Goal: Task Accomplishment & Management: Complete application form

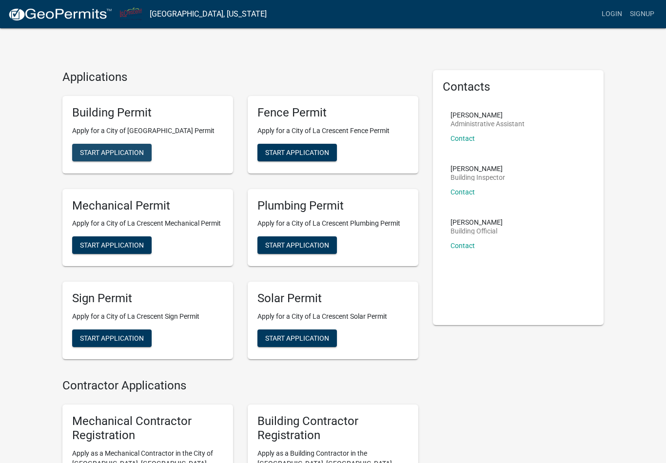
click at [97, 151] on span "Start Application" at bounding box center [112, 152] width 64 height 8
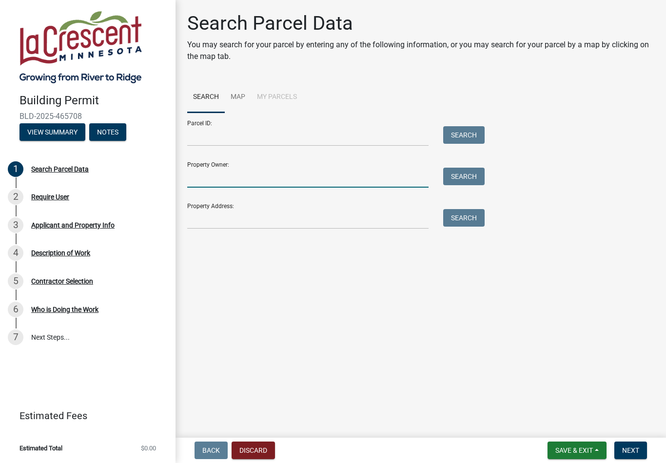
click at [318, 171] on input "Property Owner:" at bounding box center [308, 178] width 242 height 20
type input "[PERSON_NAME]"
click at [295, 206] on div "Property Address: Search" at bounding box center [333, 213] width 293 height 34
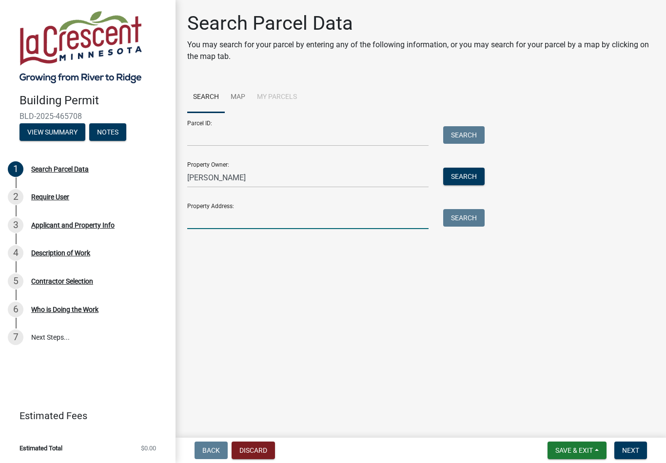
click at [248, 213] on input "Property Address:" at bounding box center [308, 219] width 242 height 20
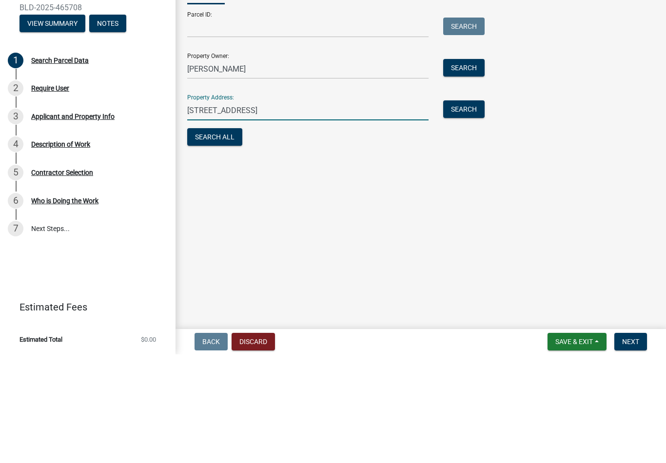
type input "[STREET_ADDRESS]"
click at [222, 237] on button "Search All" at bounding box center [214, 246] width 55 height 18
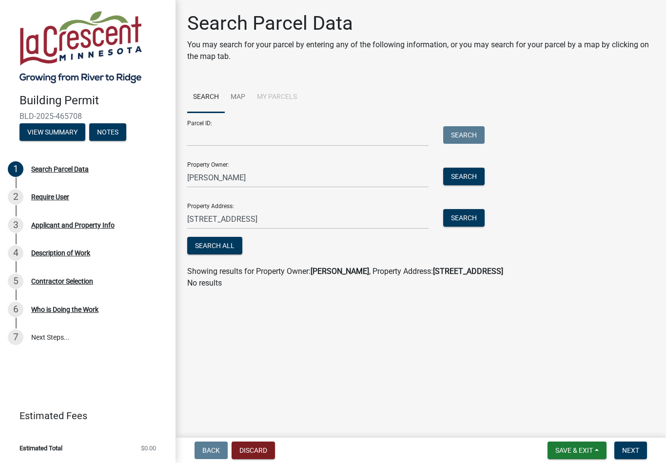
click at [218, 242] on button "Search All" at bounding box center [214, 246] width 55 height 18
click at [467, 219] on button "Search" at bounding box center [463, 218] width 41 height 18
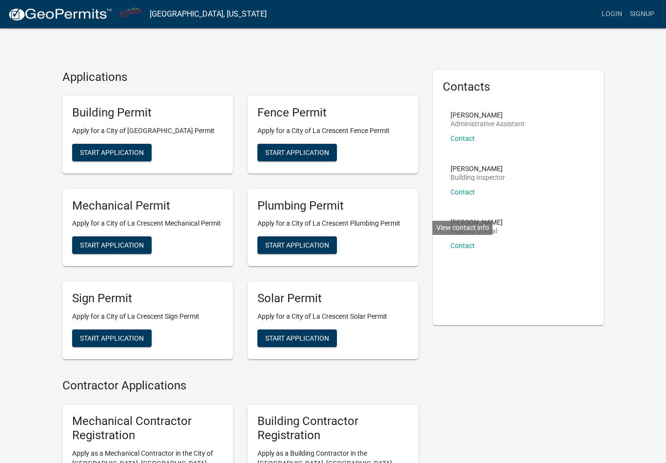
click at [455, 247] on link "Contact" at bounding box center [463, 246] width 24 height 8
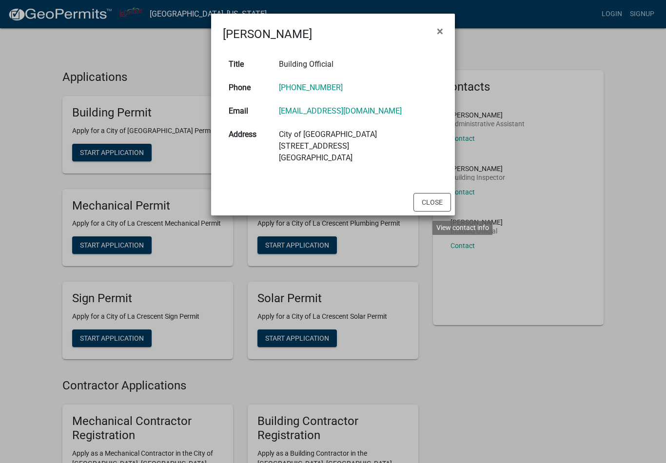
click at [435, 31] on button "×" at bounding box center [440, 31] width 22 height 27
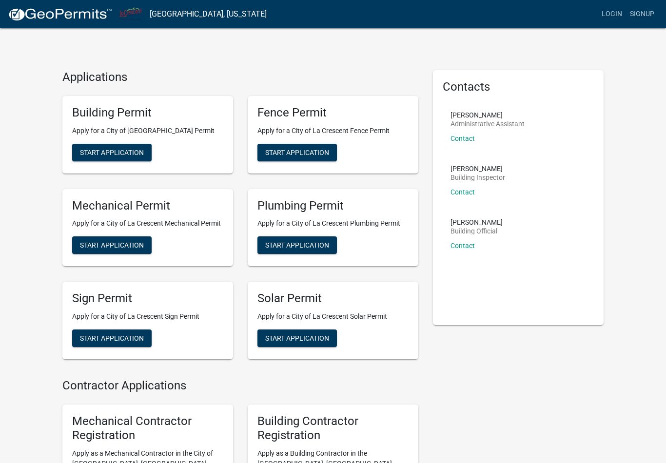
click at [141, 153] on span "Start Application" at bounding box center [112, 152] width 64 height 8
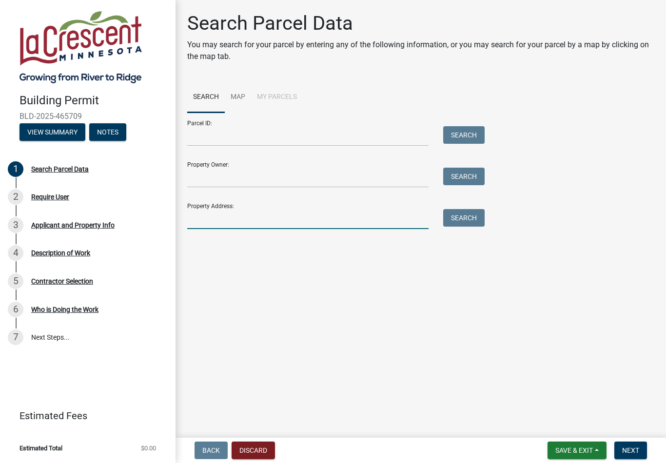
click at [369, 217] on input "Property Address:" at bounding box center [308, 219] width 242 height 20
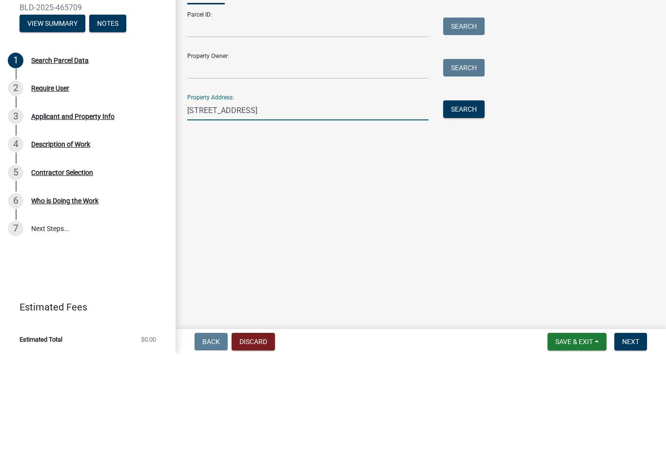
type input "[STREET_ADDRESS]"
click at [469, 209] on button "Search" at bounding box center [463, 218] width 41 height 18
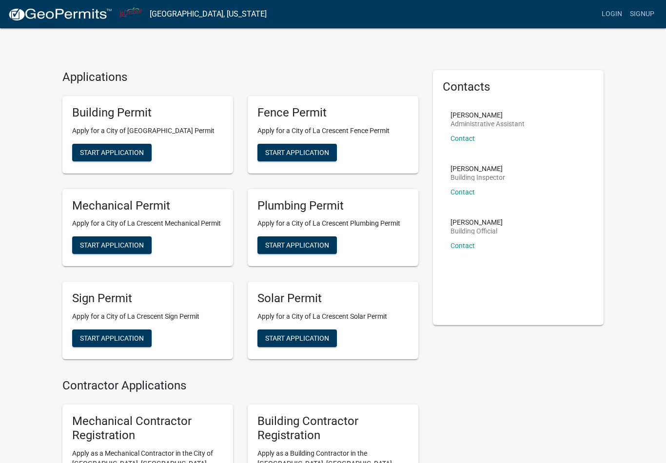
click at [613, 19] on link "Login" at bounding box center [612, 14] width 28 height 19
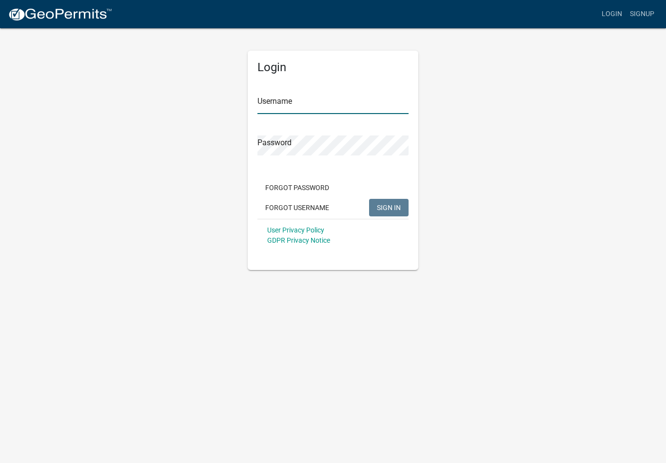
click at [349, 107] on input "Username" at bounding box center [333, 104] width 151 height 20
type input "[PERSON_NAME]"
click at [392, 204] on span "SIGN IN" at bounding box center [389, 207] width 24 height 8
click at [388, 202] on button "SIGN IN" at bounding box center [389, 208] width 40 height 18
click at [316, 188] on button "Forgot Password" at bounding box center [298, 188] width 80 height 18
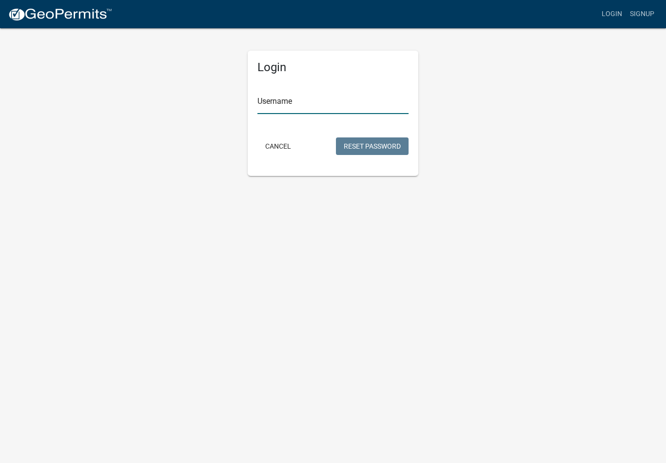
click at [334, 95] on input "Username" at bounding box center [333, 104] width 151 height 20
type input "[PERSON_NAME]"
click at [381, 139] on button "Reset Password" at bounding box center [372, 147] width 73 height 18
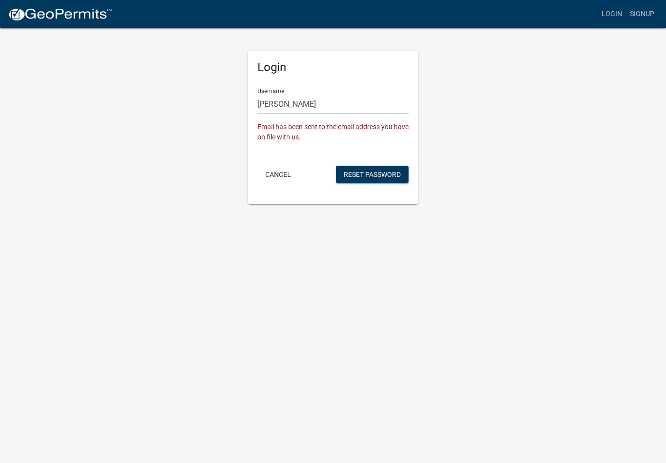
click at [384, 170] on button "Reset Password" at bounding box center [372, 175] width 73 height 18
click at [282, 177] on button "Cancel" at bounding box center [278, 175] width 41 height 18
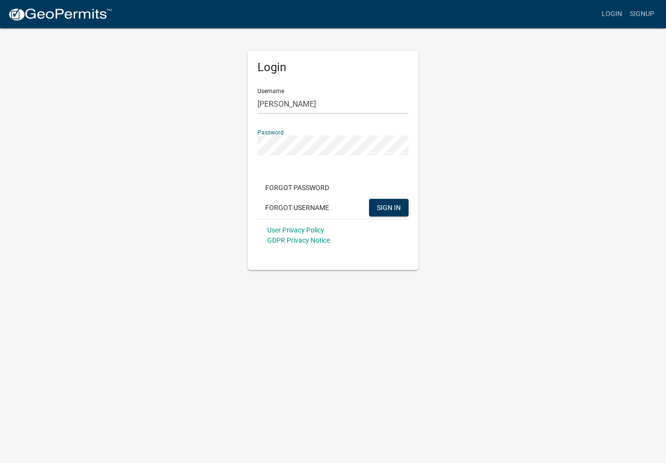
click at [394, 207] on span "SIGN IN" at bounding box center [389, 207] width 24 height 8
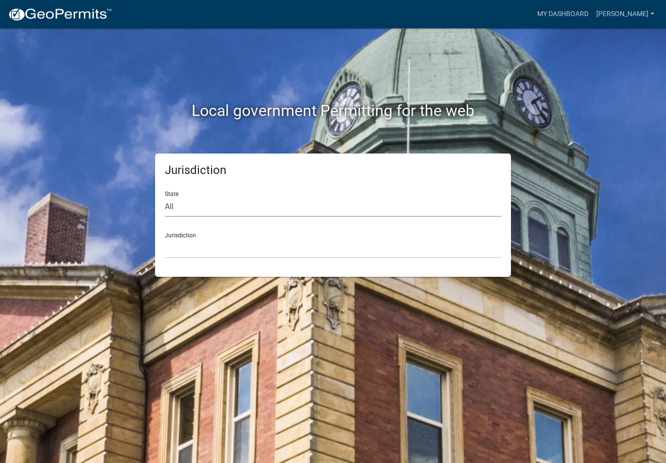
click at [241, 209] on select "All [US_STATE] [US_STATE] [US_STATE] [US_STATE] [US_STATE] [US_STATE] [US_STATE…" at bounding box center [333, 207] width 337 height 20
select select "[US_STATE]"
click at [210, 244] on select "[GEOGRAPHIC_DATA], [US_STATE]" at bounding box center [333, 249] width 337 height 20
click at [395, 249] on select "[GEOGRAPHIC_DATA], [US_STATE]" at bounding box center [333, 249] width 337 height 20
click at [190, 239] on select "[GEOGRAPHIC_DATA], [US_STATE]" at bounding box center [333, 249] width 337 height 20
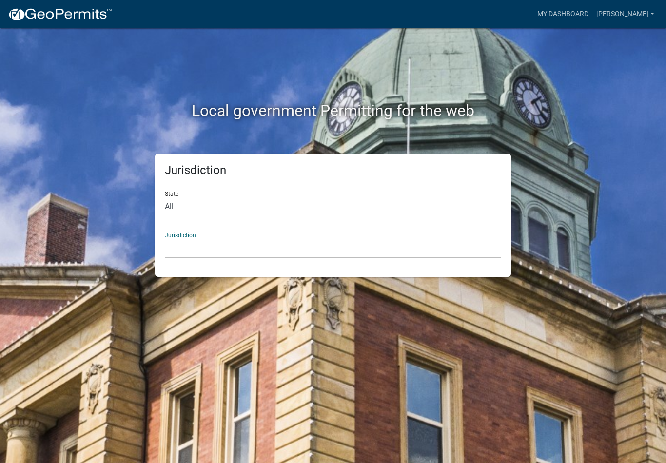
click at [195, 230] on div "Jurisdiction [GEOGRAPHIC_DATA], [US_STATE]" at bounding box center [333, 242] width 337 height 34
click at [260, 248] on select "[GEOGRAPHIC_DATA], [US_STATE]" at bounding box center [333, 249] width 337 height 20
click at [584, 20] on link "My Dashboard" at bounding box center [563, 14] width 59 height 19
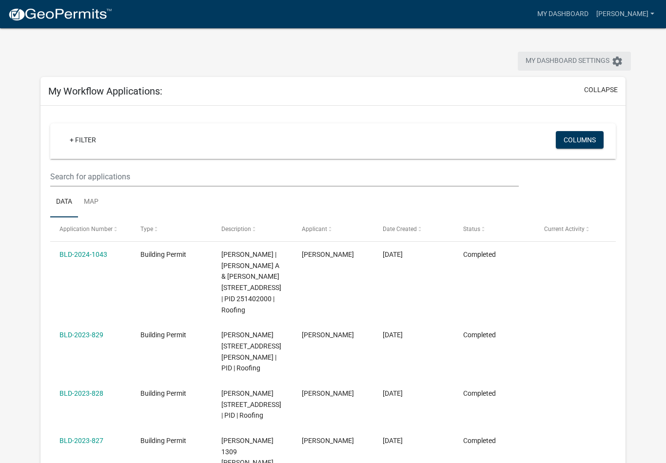
click at [603, 68] on button "My Dashboard Settings settings" at bounding box center [574, 61] width 113 height 19
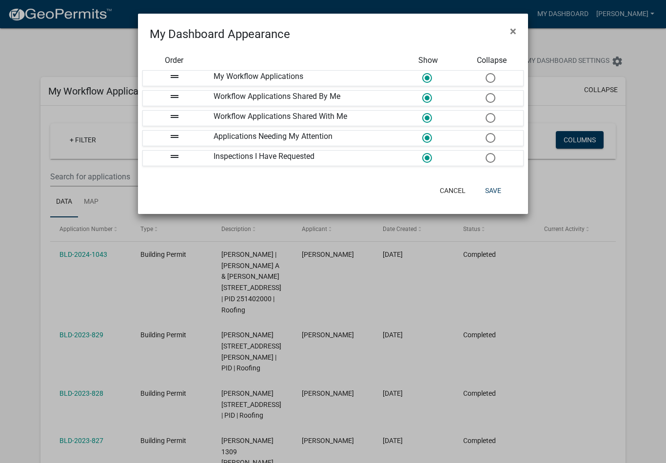
click at [516, 36] on span "×" at bounding box center [513, 31] width 6 height 14
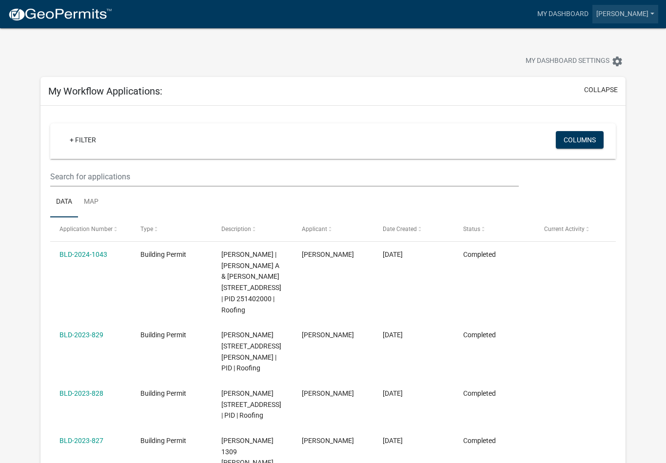
click at [635, 21] on link "[PERSON_NAME]" at bounding box center [626, 14] width 66 height 19
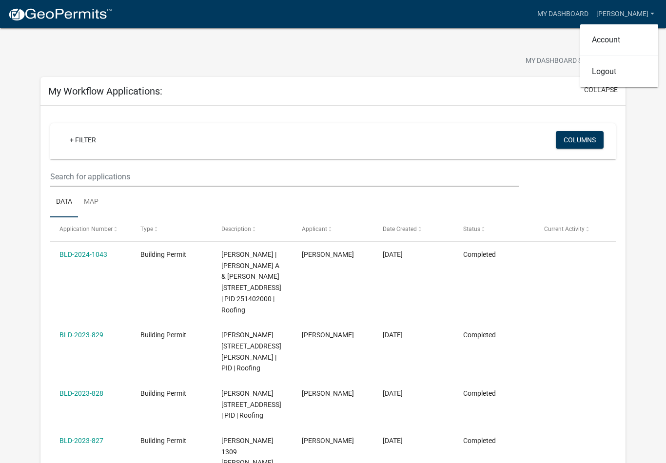
click at [635, 15] on link "[PERSON_NAME]" at bounding box center [626, 14] width 66 height 19
click at [625, 38] on link "Account" at bounding box center [620, 39] width 78 height 23
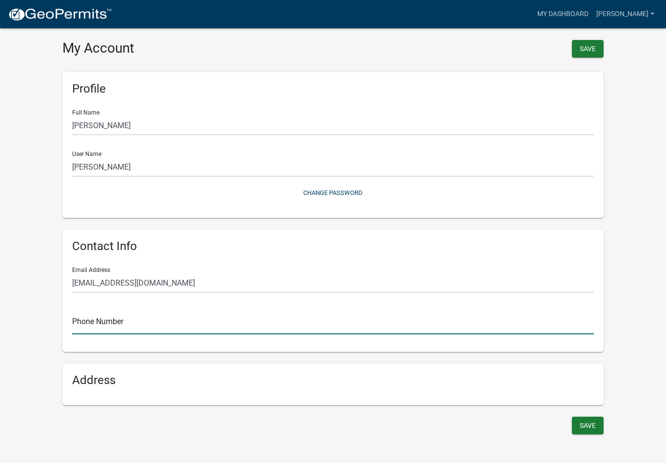
click at [133, 319] on input "text" at bounding box center [333, 325] width 522 height 20
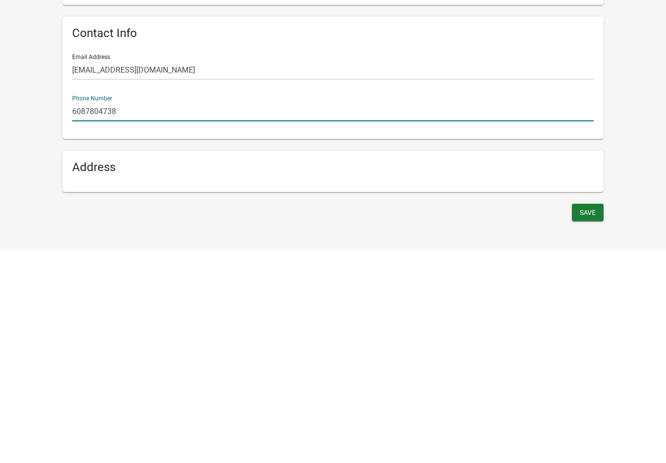
type input "6087804738"
click at [593, 417] on button "Save" at bounding box center [588, 426] width 32 height 18
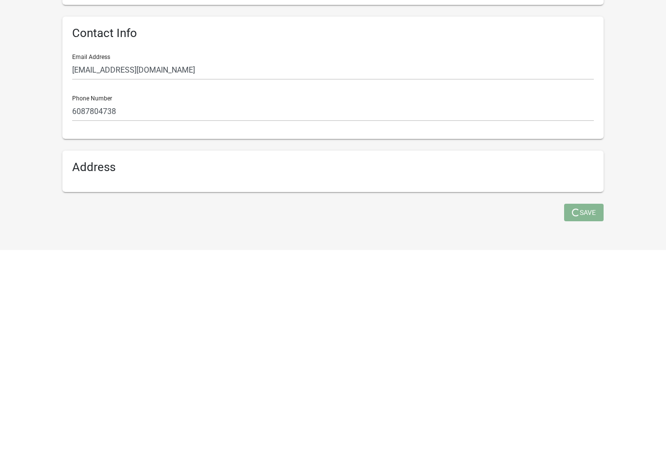
scroll to position [12, 0]
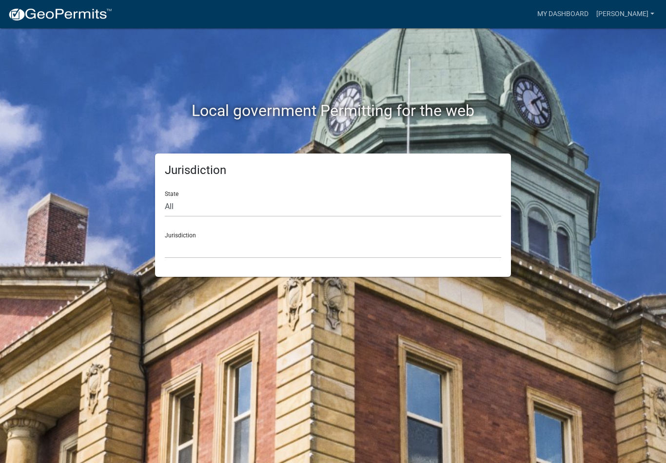
click at [636, 15] on link "[PERSON_NAME]" at bounding box center [626, 14] width 66 height 19
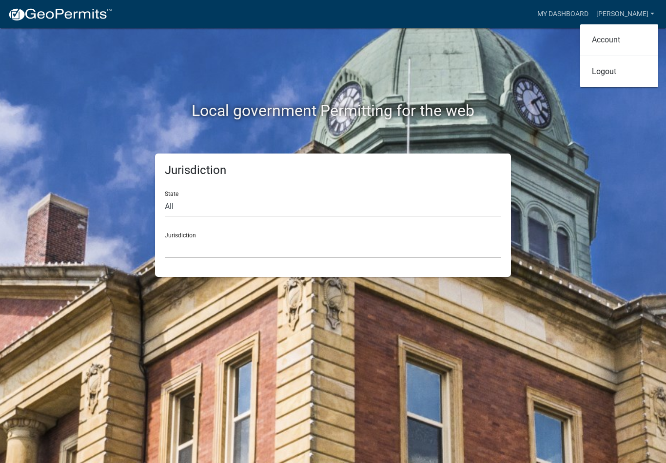
click at [635, 41] on link "Account" at bounding box center [620, 39] width 78 height 23
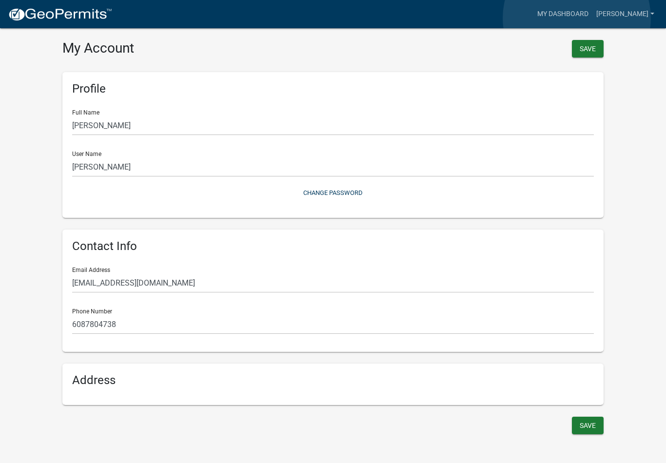
click at [577, 19] on link "My Dashboard" at bounding box center [563, 14] width 59 height 19
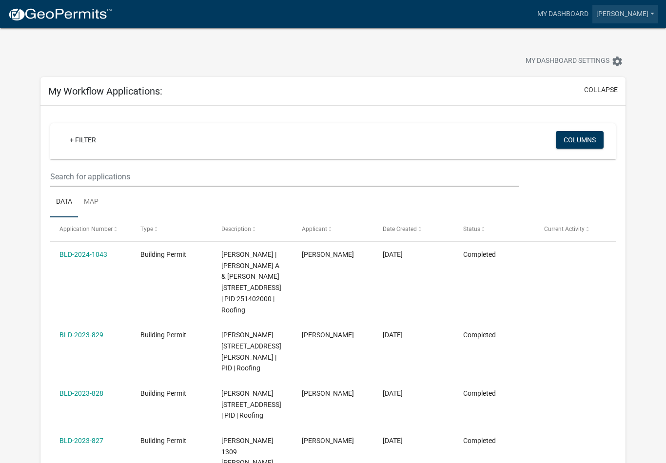
click at [635, 18] on link "[PERSON_NAME]" at bounding box center [626, 14] width 66 height 19
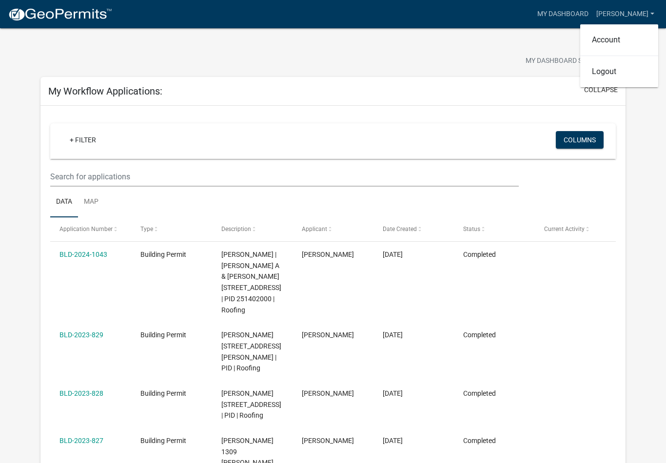
click at [533, 18] on div "My Dashboard [PERSON_NAME] Account Logout" at bounding box center [389, 14] width 539 height 19
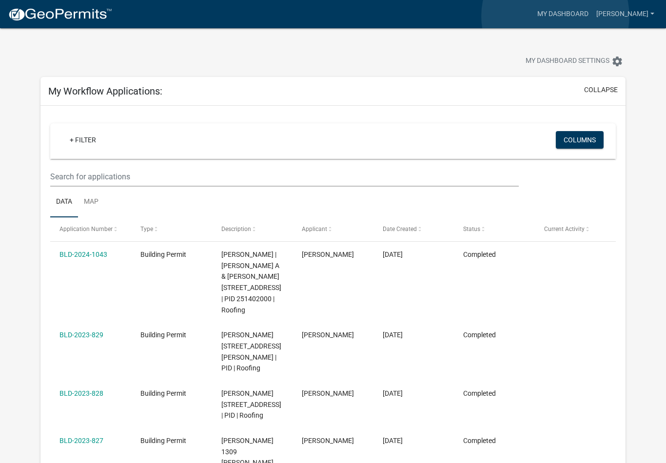
click at [556, 17] on link "My Dashboard" at bounding box center [563, 14] width 59 height 19
click at [562, 20] on link "My Dashboard" at bounding box center [563, 14] width 59 height 19
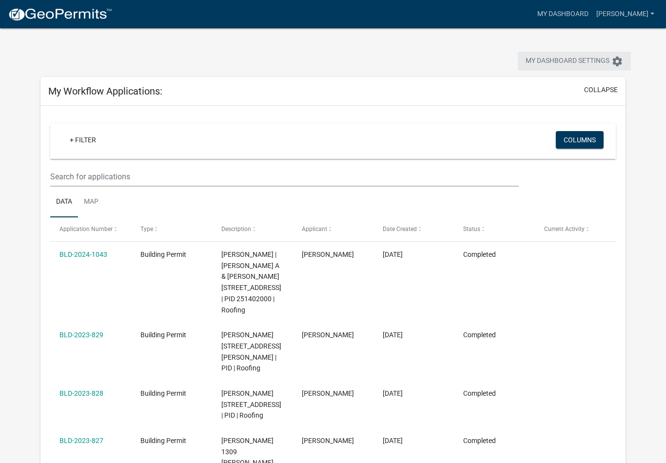
click at [586, 57] on span "My Dashboard Settings" at bounding box center [568, 62] width 84 height 12
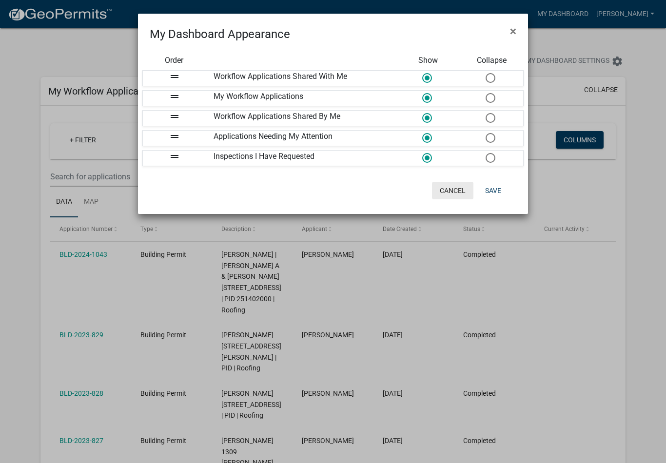
click at [461, 198] on button "Cancel" at bounding box center [452, 191] width 41 height 18
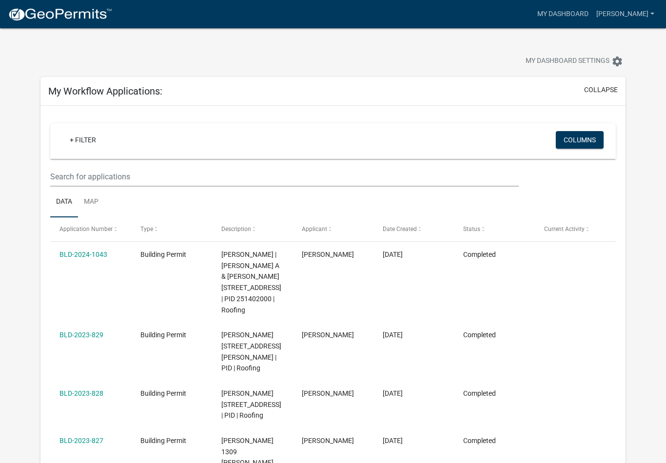
click at [627, 15] on link "[PERSON_NAME]" at bounding box center [626, 14] width 66 height 19
click at [631, 44] on link "Account" at bounding box center [620, 39] width 78 height 23
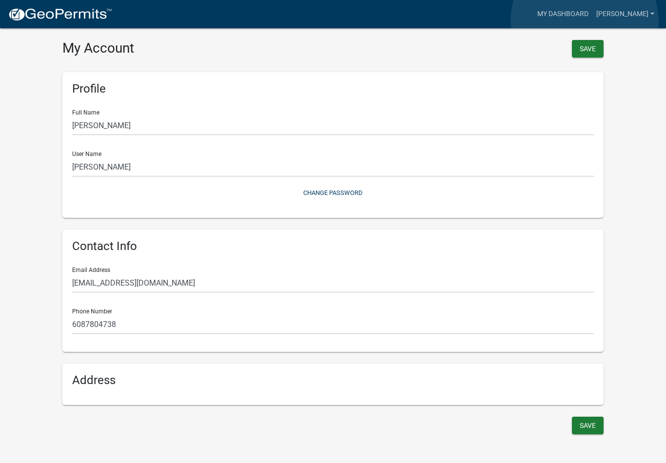
click at [585, 22] on link "My Dashboard" at bounding box center [563, 14] width 59 height 19
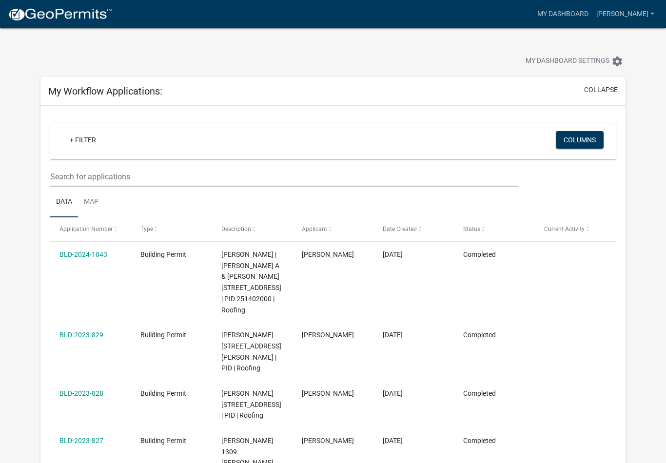
click at [604, 83] on div "My Workflow Applications: collapse" at bounding box center [332, 91] width 585 height 29
click at [595, 95] on button "collapse" at bounding box center [601, 90] width 34 height 10
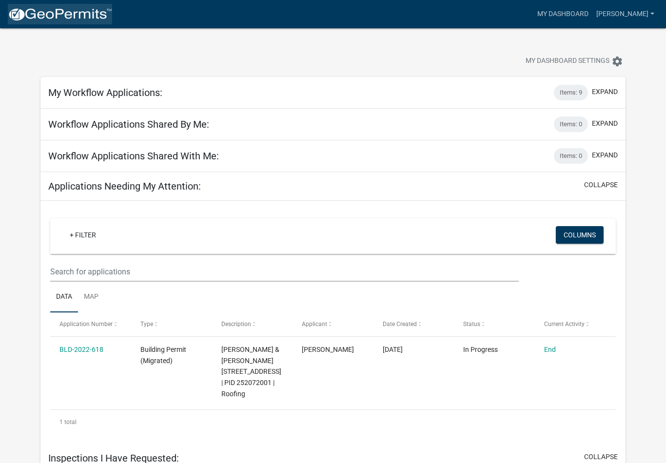
click at [22, 7] on img at bounding box center [60, 14] width 104 height 15
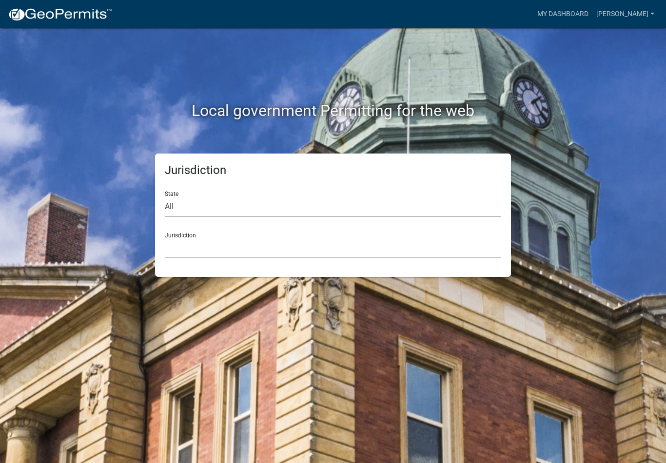
click at [187, 207] on select "All [US_STATE] [US_STATE] [US_STATE] [US_STATE] [US_STATE] [US_STATE] [US_STATE…" at bounding box center [333, 207] width 337 height 20
click at [199, 205] on select "All [US_STATE] [US_STATE] [US_STATE] [US_STATE] [US_STATE] [US_STATE] [US_STATE…" at bounding box center [333, 207] width 337 height 20
click at [208, 201] on select "All [US_STATE] [US_STATE] [US_STATE] [US_STATE] [US_STATE] [US_STATE] [US_STATE…" at bounding box center [333, 207] width 337 height 20
click at [205, 241] on select "[GEOGRAPHIC_DATA], [US_STATE]" at bounding box center [333, 249] width 337 height 20
click at [185, 200] on select "All [US_STATE] [US_STATE] [US_STATE] [US_STATE] [US_STATE] [US_STATE] [US_STATE…" at bounding box center [333, 207] width 337 height 20
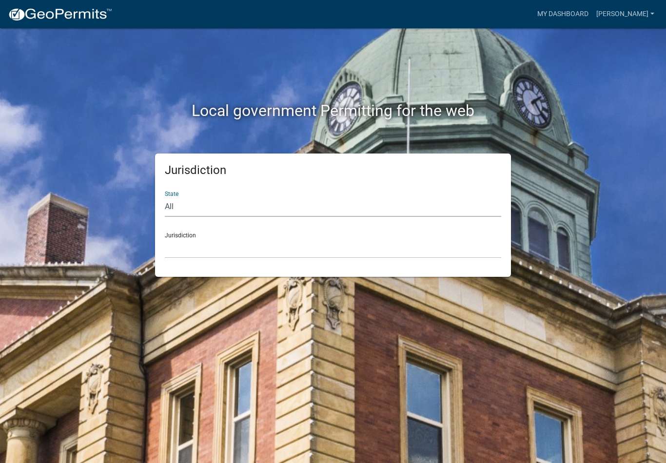
select select "[US_STATE]"
click at [203, 247] on select "[GEOGRAPHIC_DATA], [US_STATE] [GEOGRAPHIC_DATA], [US_STATE] [GEOGRAPHIC_DATA], …" at bounding box center [333, 249] width 337 height 20
click at [178, 212] on select "All [US_STATE] [US_STATE] [US_STATE] [US_STATE] [US_STATE] [US_STATE] [US_STATE…" at bounding box center [333, 207] width 337 height 20
select select "[US_STATE]"
click at [191, 244] on select "[GEOGRAPHIC_DATA], [US_STATE] [GEOGRAPHIC_DATA], [US_STATE] [GEOGRAPHIC_DATA], …" at bounding box center [333, 249] width 337 height 20
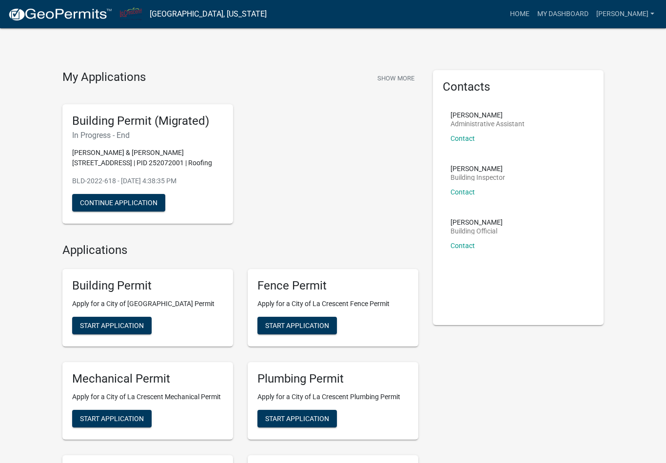
click at [118, 320] on button "Start Application" at bounding box center [112, 326] width 80 height 18
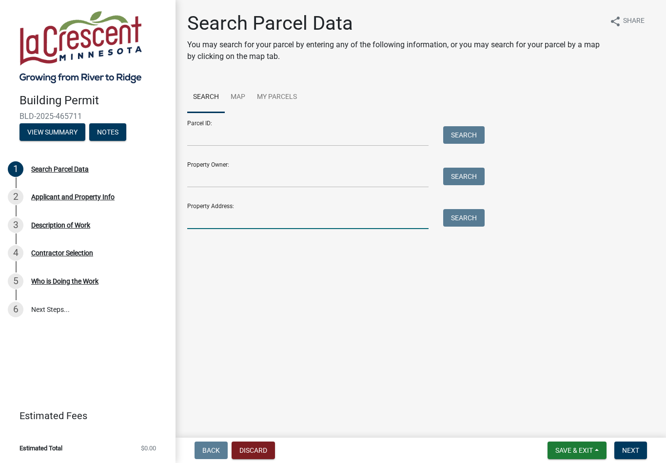
click at [285, 217] on input "Property Address:" at bounding box center [308, 219] width 242 height 20
type input "[STREET_ADDRESS]"
click at [472, 218] on button "Search" at bounding box center [463, 218] width 41 height 18
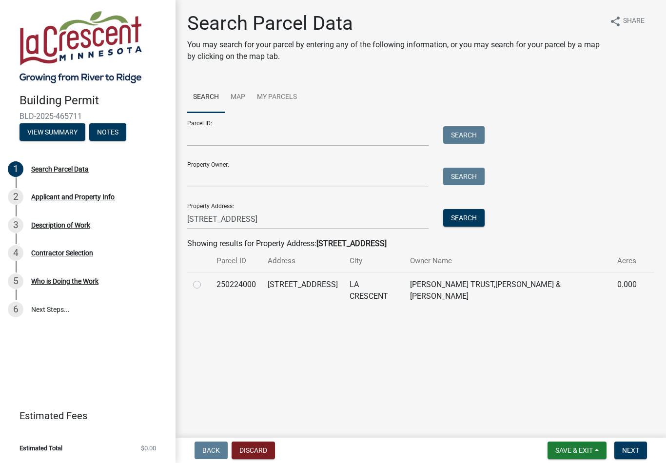
click at [205, 279] on label at bounding box center [205, 279] width 0 height 0
click at [205, 282] on input "radio" at bounding box center [208, 282] width 6 height 6
radio input "true"
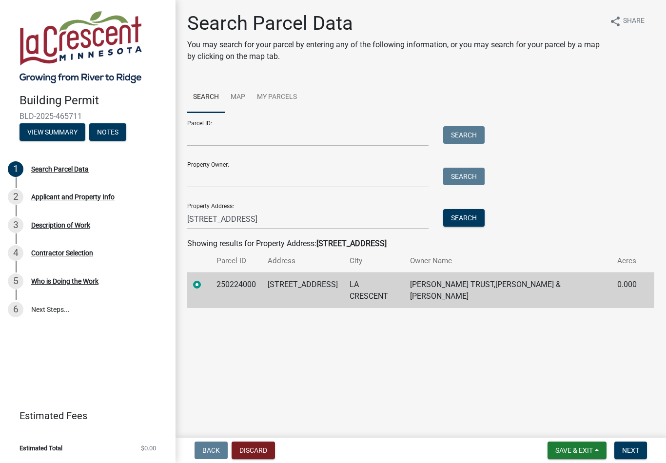
click at [640, 449] on button "Next" at bounding box center [631, 451] width 33 height 18
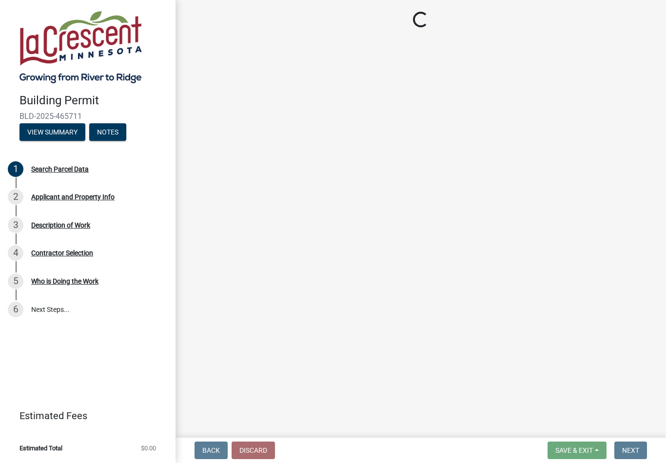
select select "e838c9e2-1e6e-4405-bddc-a3335cd38b08"
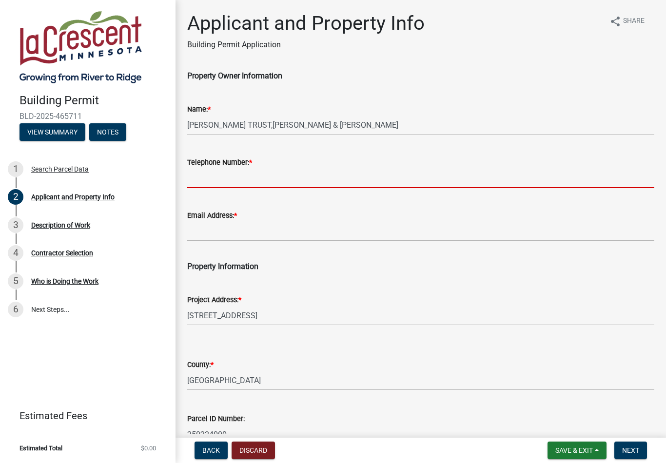
click at [290, 173] on input "Telephone Number: *" at bounding box center [420, 178] width 467 height 20
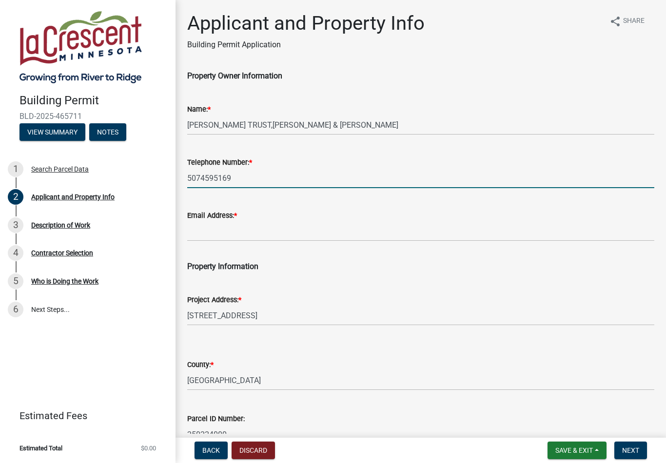
type input "5074595169"
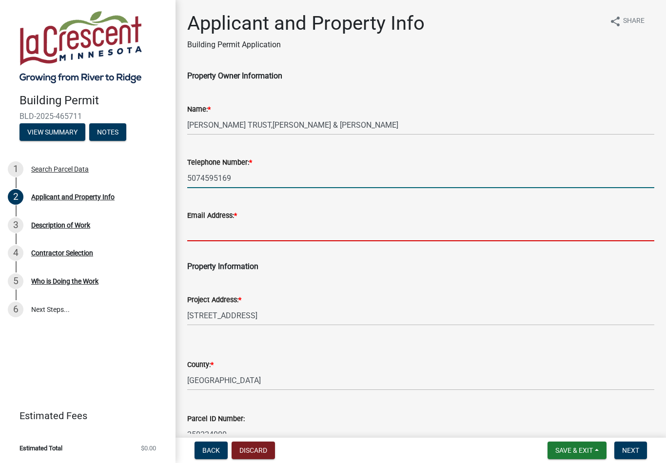
click at [226, 227] on input "Email Address: *" at bounding box center [420, 231] width 467 height 20
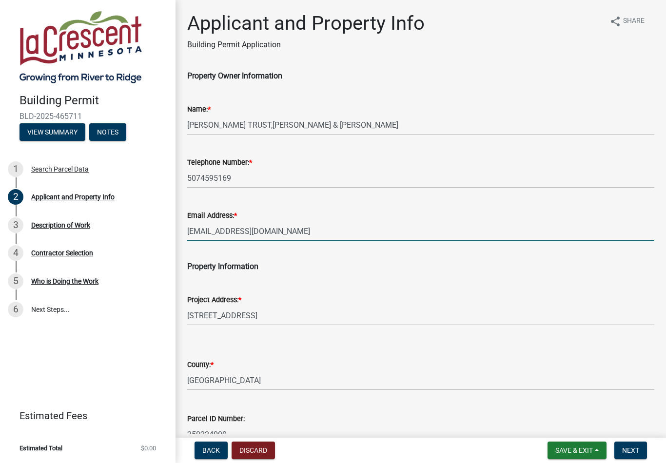
type input "[EMAIL_ADDRESS][DOMAIN_NAME]"
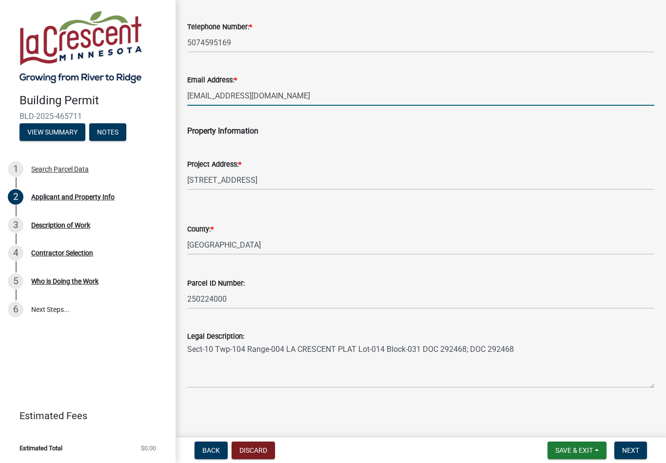
scroll to position [136, 0]
click at [637, 450] on span "Next" at bounding box center [631, 451] width 17 height 8
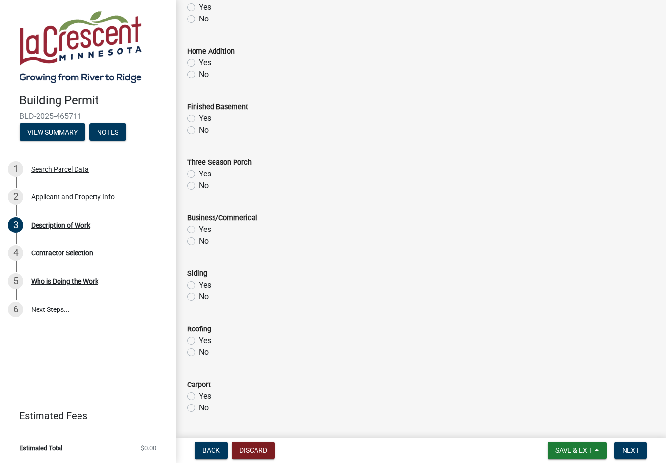
scroll to position [224, 0]
click at [199, 340] on label "Yes" at bounding box center [205, 340] width 12 height 12
click at [199, 340] on input "Yes" at bounding box center [202, 337] width 6 height 6
radio input "true"
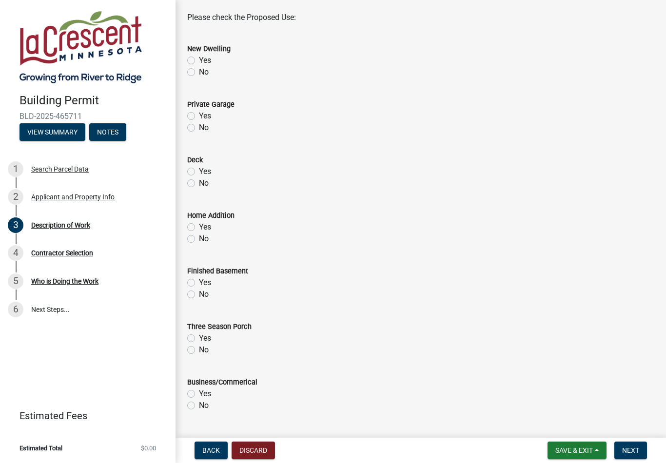
scroll to position [59, 0]
click at [199, 74] on label "No" at bounding box center [204, 72] width 10 height 12
click at [199, 72] on input "No" at bounding box center [202, 69] width 6 height 6
radio input "true"
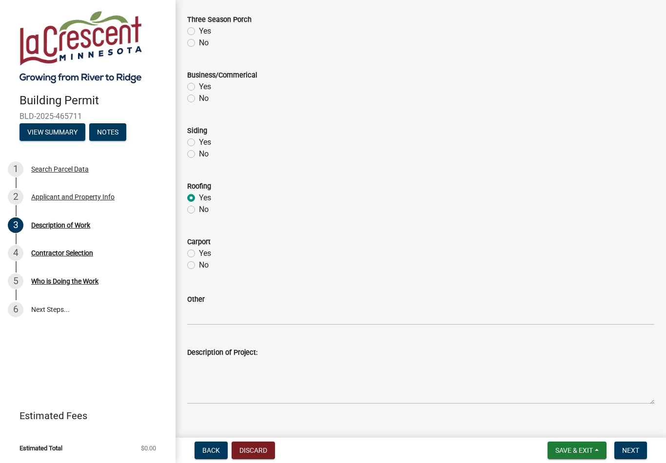
scroll to position [373, 0]
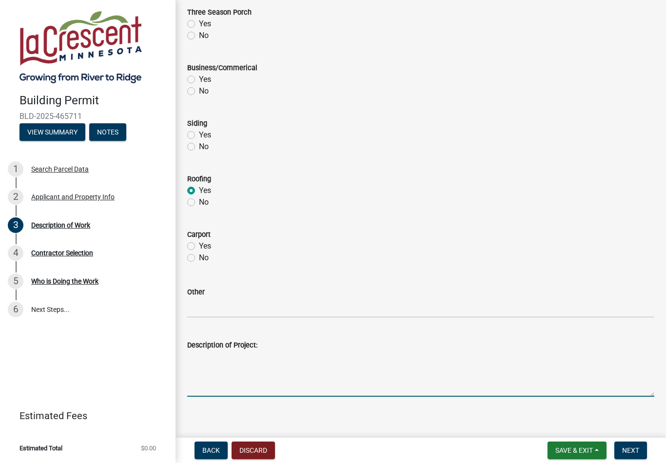
click at [234, 358] on textarea "Description of Project:" at bounding box center [420, 374] width 467 height 46
click at [513, 362] on textarea "Remove old asphalt, shingles, and install new asphalt shingles" at bounding box center [420, 374] width 467 height 46
type textarea "Remove old asphalt, shingles, and install new asphalt shingles"
click at [199, 149] on label "No" at bounding box center [204, 147] width 10 height 12
click at [199, 147] on input "No" at bounding box center [202, 144] width 6 height 6
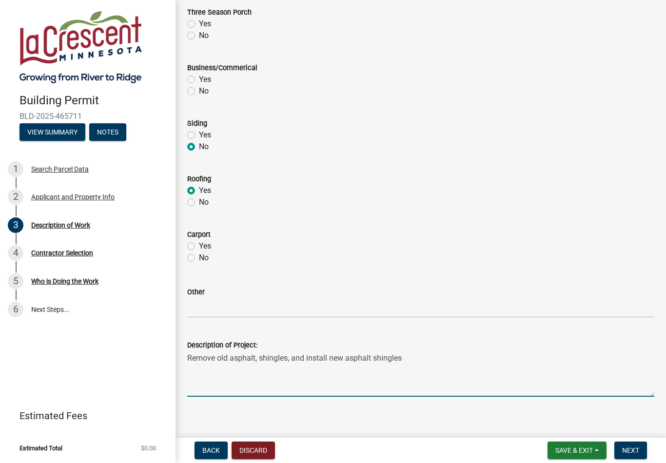
radio input "true"
click at [199, 261] on label "No" at bounding box center [204, 258] width 10 height 12
click at [199, 259] on input "No" at bounding box center [202, 255] width 6 height 6
radio input "true"
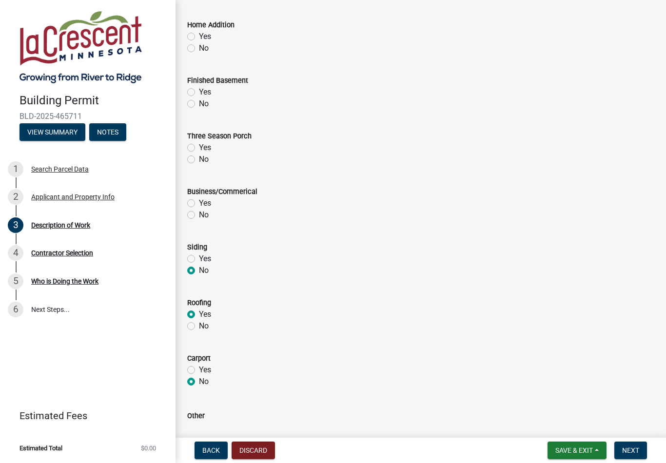
scroll to position [246, 0]
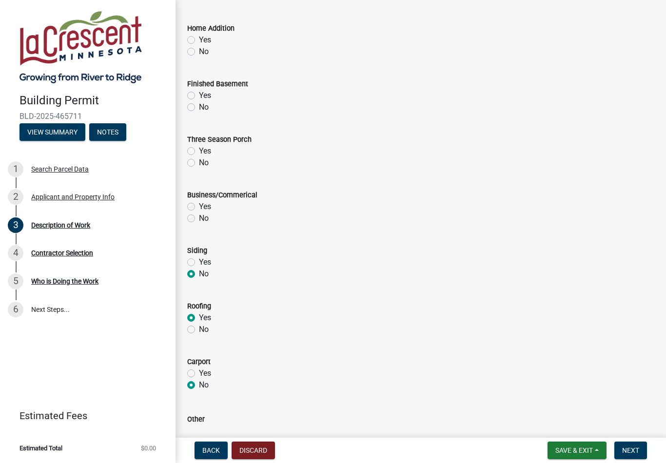
click at [199, 221] on label "No" at bounding box center [204, 219] width 10 height 12
click at [199, 219] on input "No" at bounding box center [202, 216] width 6 height 6
radio input "true"
click at [199, 164] on label "No" at bounding box center [204, 163] width 10 height 12
click at [199, 163] on input "No" at bounding box center [202, 160] width 6 height 6
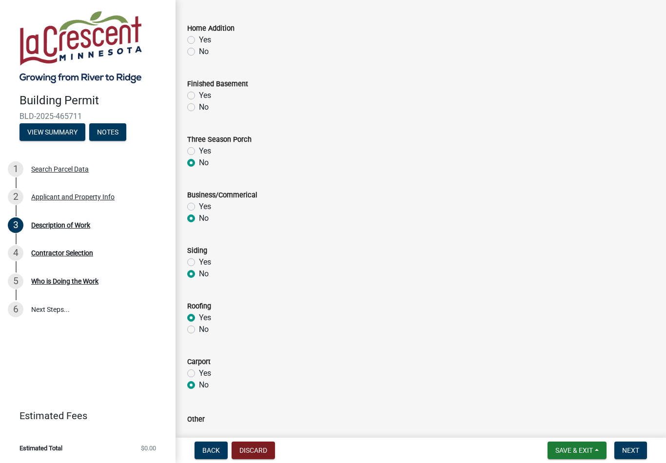
radio input "true"
click at [199, 111] on label "No" at bounding box center [204, 107] width 10 height 12
click at [199, 108] on input "No" at bounding box center [202, 104] width 6 height 6
radio input "true"
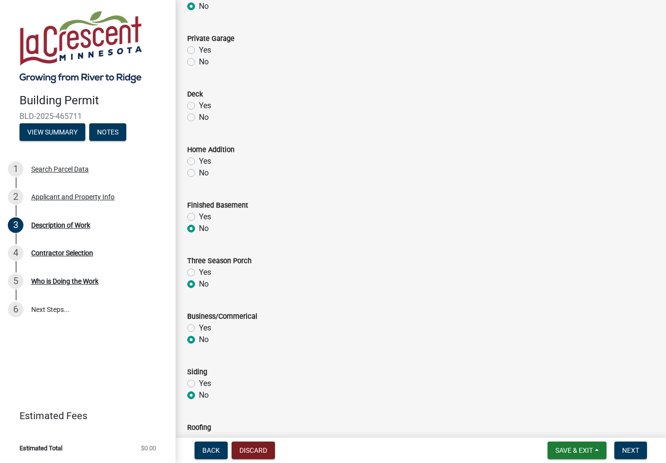
scroll to position [124, 0]
click at [199, 173] on label "No" at bounding box center [204, 174] width 10 height 12
click at [199, 173] on input "No" at bounding box center [202, 171] width 6 height 6
radio input "true"
click at [199, 114] on label "No" at bounding box center [204, 118] width 10 height 12
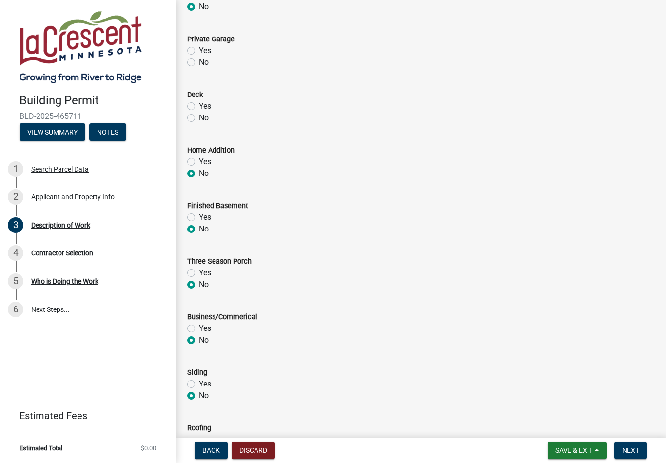
click at [199, 114] on input "No" at bounding box center [202, 115] width 6 height 6
radio input "true"
click at [199, 65] on label "No" at bounding box center [204, 63] width 10 height 12
click at [199, 63] on input "No" at bounding box center [202, 60] width 6 height 6
radio input "true"
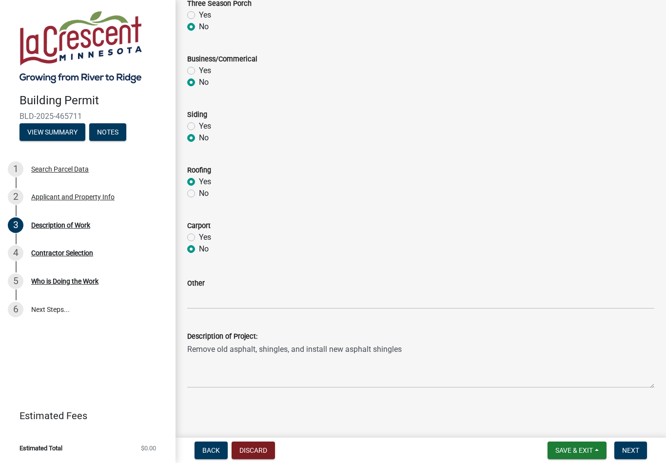
scroll to position [382, 0]
click at [635, 448] on span "Next" at bounding box center [631, 451] width 17 height 8
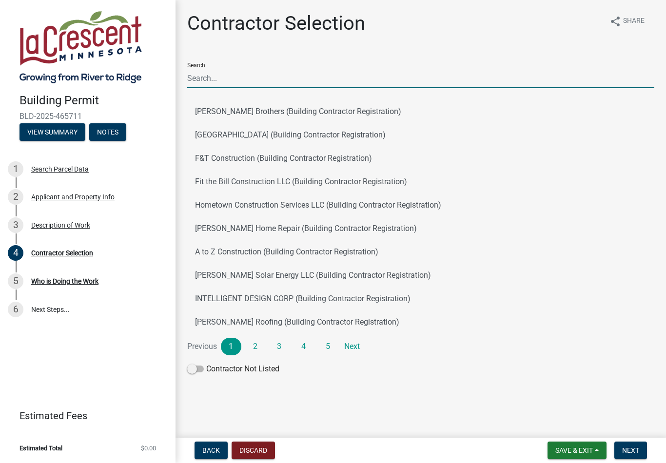
click at [254, 74] on input "Search" at bounding box center [420, 78] width 467 height 20
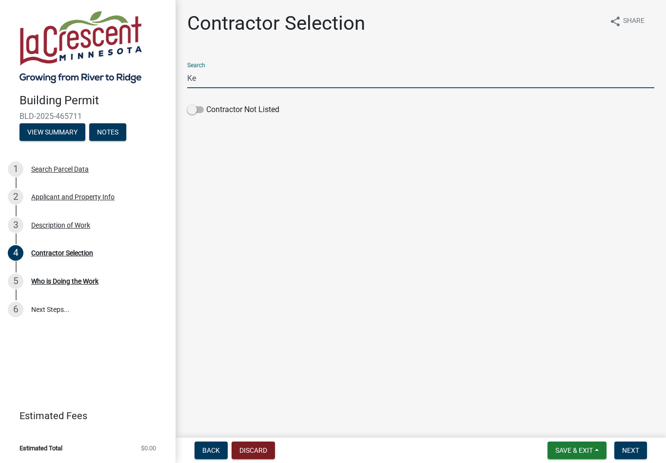
type input "K"
type input "R"
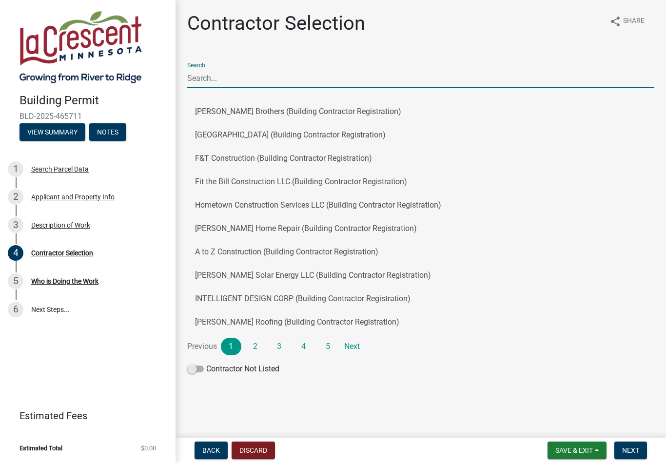
click at [193, 370] on span at bounding box center [195, 369] width 17 height 7
click at [206, 363] on input "Contractor Not Listed" at bounding box center [206, 363] width 0 height 0
click at [636, 449] on span "Next" at bounding box center [631, 451] width 17 height 8
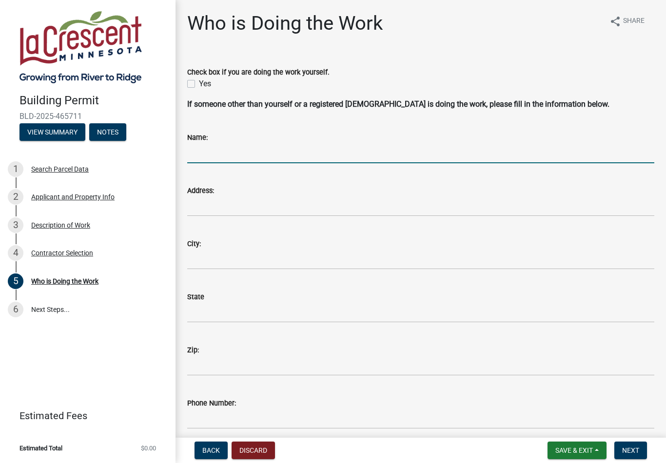
click at [251, 154] on input "Name:" at bounding box center [420, 153] width 467 height 20
type input "[PERSON_NAME], A-1 Roofing"
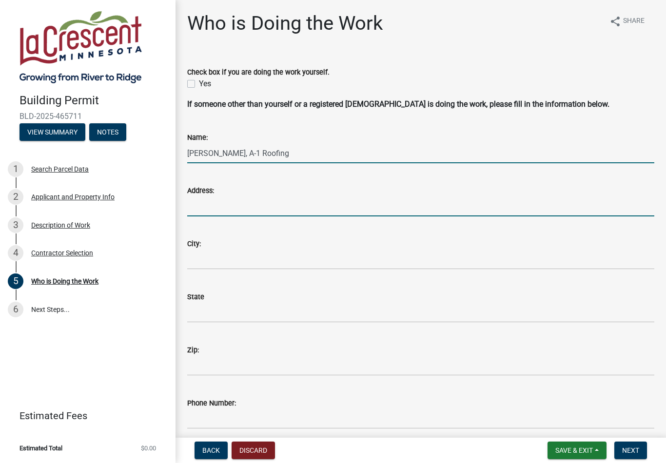
click at [253, 201] on input "Address:" at bounding box center [420, 207] width 467 height 20
click at [229, 205] on input "[STREET_ADDRESS]" at bounding box center [420, 207] width 467 height 20
click at [312, 208] on input "1309 NorPlex Dr." at bounding box center [420, 207] width 467 height 20
type input "1309 NorPlex Dr."
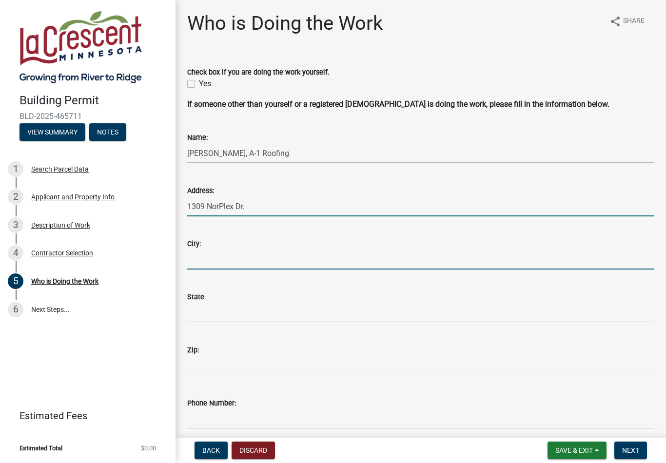
click at [229, 254] on input "City:" at bounding box center [420, 260] width 467 height 20
type input "Lacrosse"
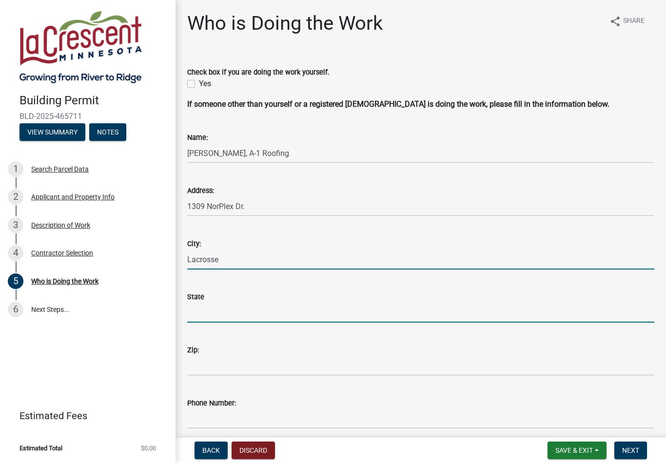
click at [271, 304] on input "State" at bounding box center [420, 313] width 467 height 20
type input "[US_STATE]"
click at [276, 407] on div "Phone Number:" at bounding box center [420, 404] width 467 height 12
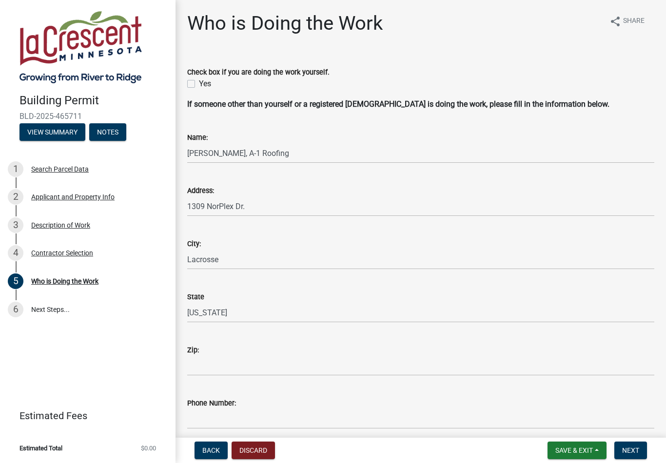
click at [262, 404] on div "Phone Number:" at bounding box center [420, 404] width 467 height 12
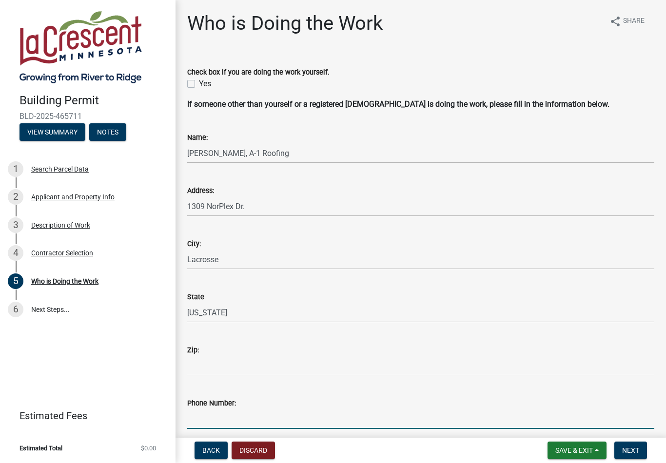
click at [262, 412] on input "Phone Number:" at bounding box center [420, 419] width 467 height 20
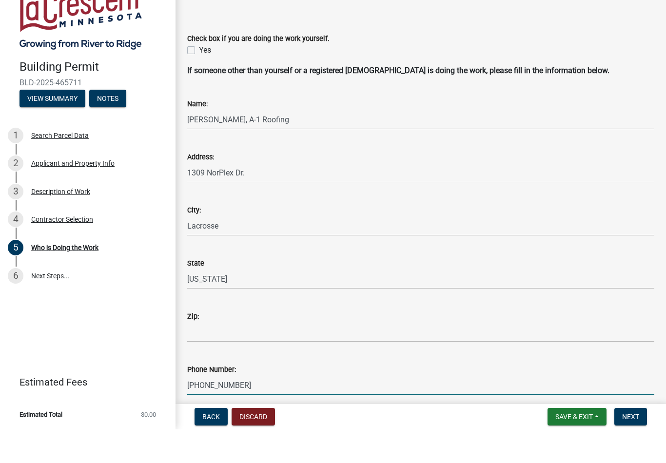
type input "[PHONE_NUMBER]"
click at [244, 356] on input "Zip:" at bounding box center [420, 366] width 467 height 20
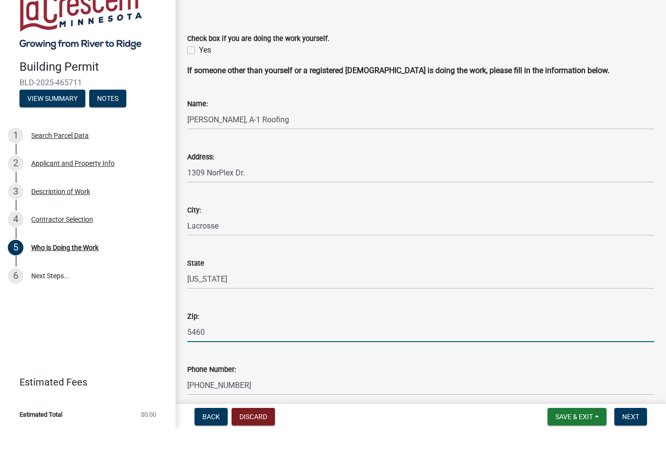
type input "54601"
click at [633, 447] on span "Next" at bounding box center [631, 451] width 17 height 8
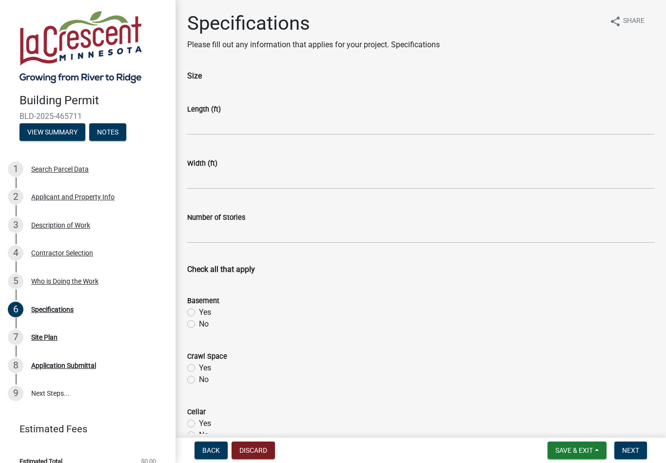
click at [199, 324] on label "No" at bounding box center [204, 325] width 10 height 12
click at [199, 324] on input "No" at bounding box center [202, 322] width 6 height 6
radio input "true"
click at [197, 378] on div "No" at bounding box center [420, 380] width 467 height 12
click at [199, 379] on label "No" at bounding box center [204, 380] width 10 height 12
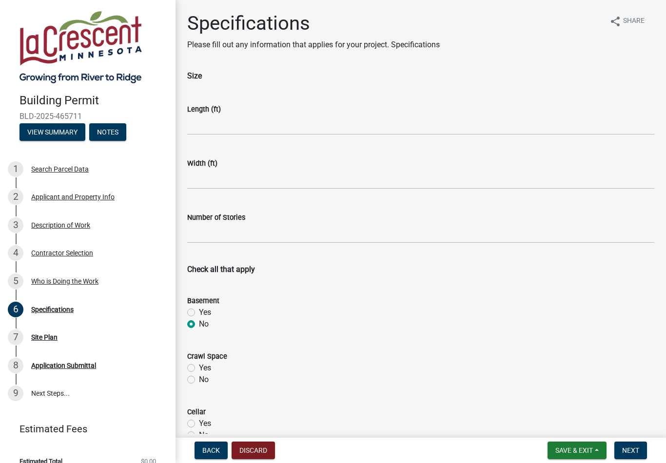
click at [199, 379] on input "No" at bounding box center [202, 377] width 6 height 6
radio input "true"
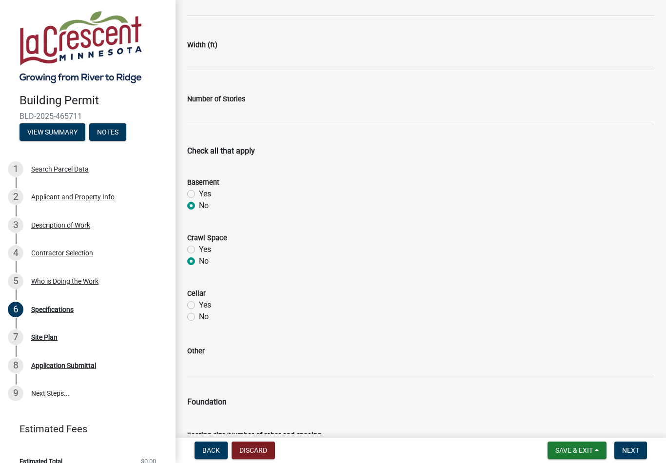
scroll to position [119, 0]
click at [199, 319] on label "No" at bounding box center [204, 317] width 10 height 12
click at [199, 317] on input "No" at bounding box center [202, 314] width 6 height 6
radio input "true"
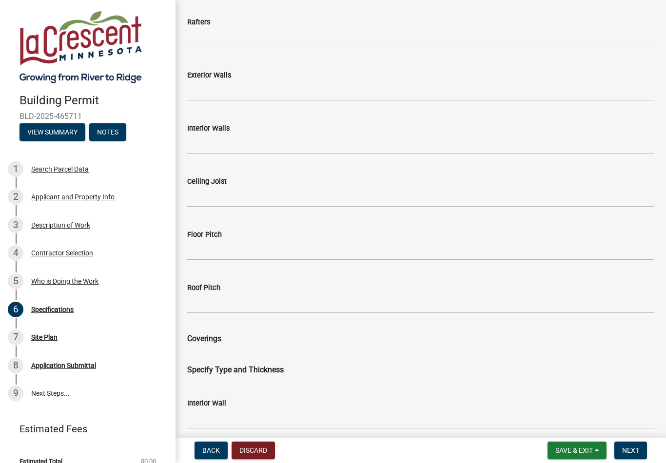
scroll to position [1043, 0]
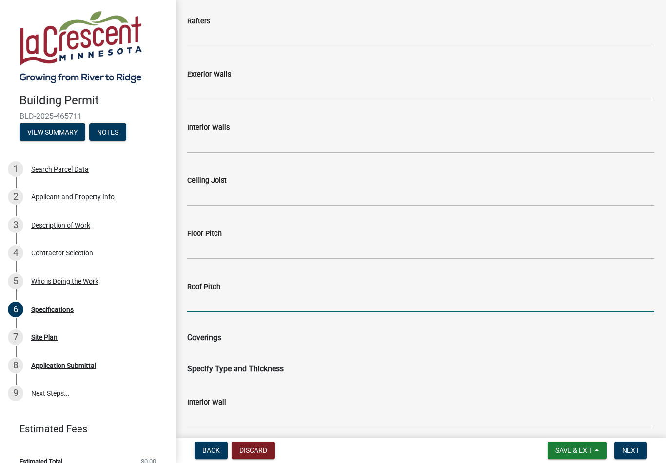
click at [263, 293] on input "Roof Pitch" at bounding box center [420, 303] width 467 height 20
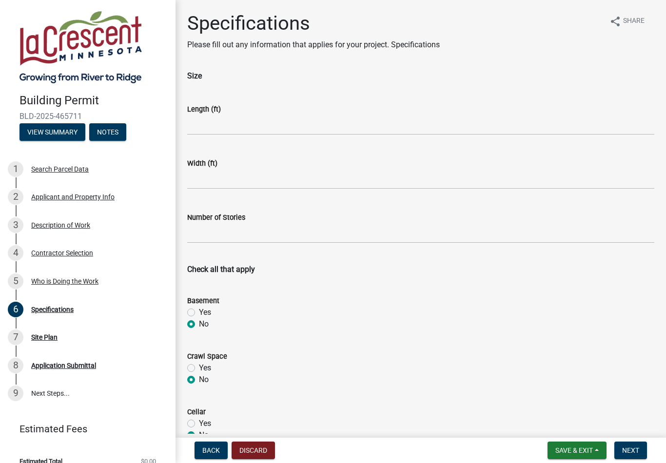
scroll to position [0, 0]
click at [503, 235] on input "text" at bounding box center [420, 233] width 467 height 20
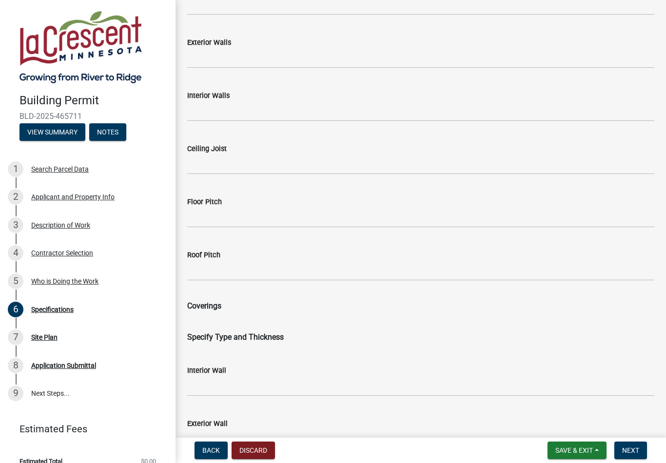
scroll to position [1078, 0]
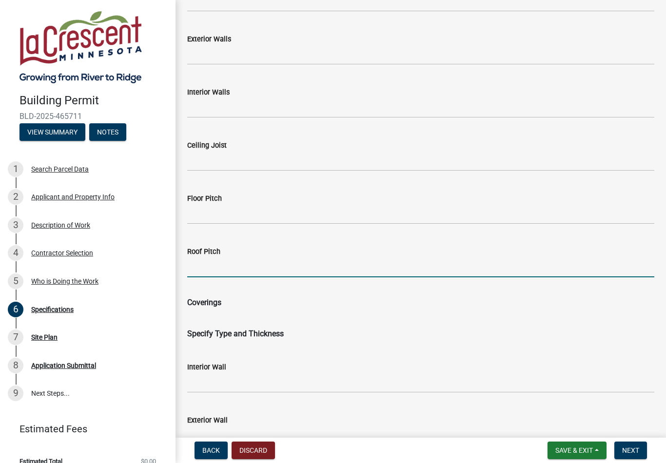
click at [490, 263] on input "Roof Pitch" at bounding box center [420, 268] width 467 height 20
type input "0"
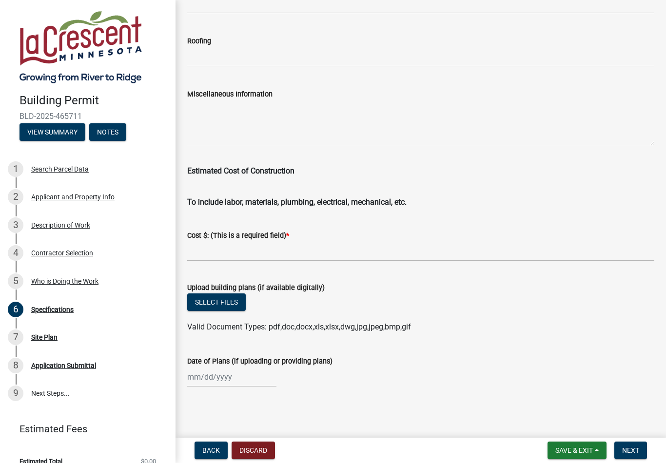
scroll to position [1564, 0]
type input "5/12"
click at [289, 233] on span "*" at bounding box center [287, 236] width 3 height 8
click at [285, 236] on label "Cost $: (This is a required field) *" at bounding box center [238, 236] width 102 height 7
click at [313, 242] on input "text" at bounding box center [420, 252] width 467 height 20
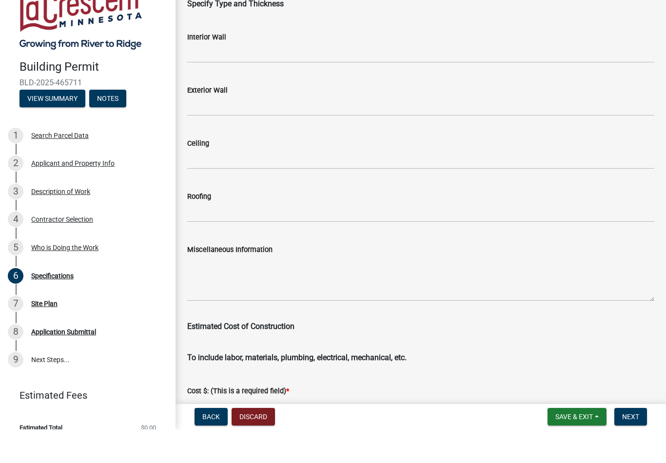
scroll to position [1374, 0]
click at [228, 237] on input "Roofing" at bounding box center [420, 247] width 467 height 20
type input "13090"
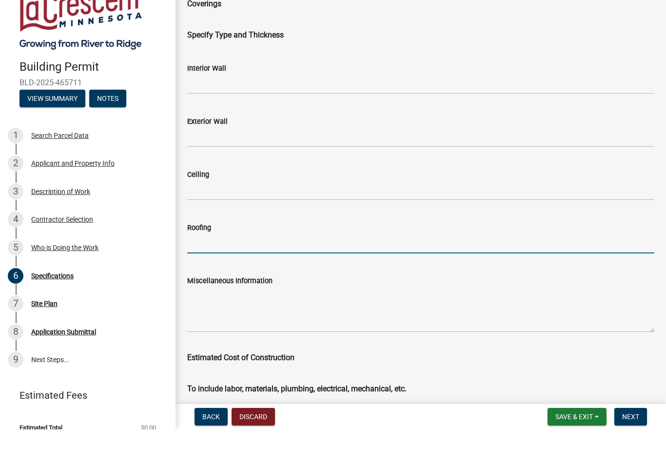
scroll to position [1348, 0]
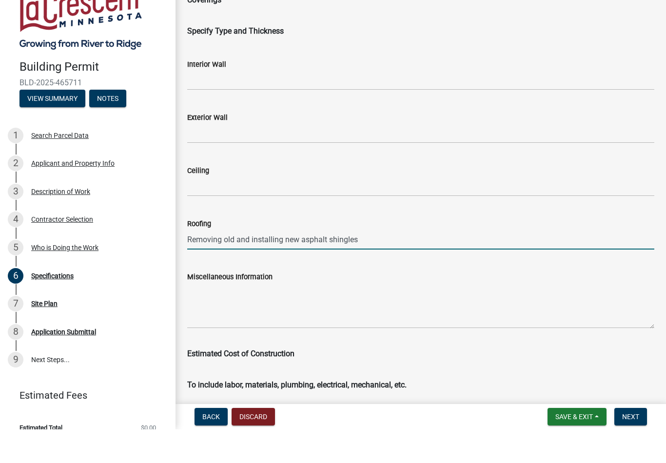
type input "removing old and installing new asphalt shingles"
click at [637, 447] on span "Next" at bounding box center [631, 451] width 17 height 8
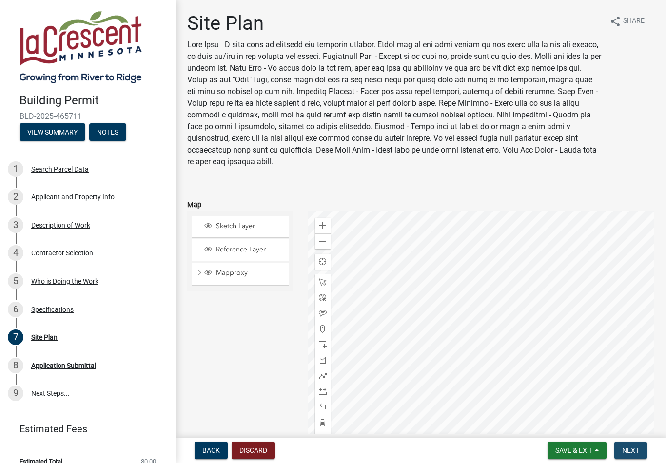
click at [632, 448] on span "Next" at bounding box center [631, 451] width 17 height 8
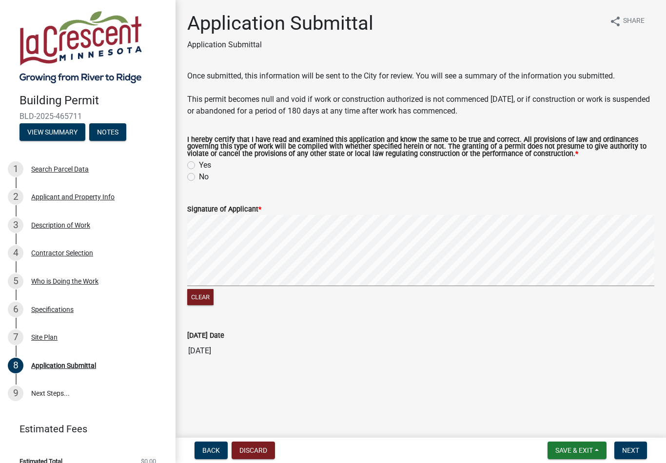
click at [199, 166] on label "Yes" at bounding box center [205, 166] width 12 height 12
click at [199, 166] on input "Yes" at bounding box center [202, 163] width 6 height 6
radio input "true"
click at [632, 449] on span "Next" at bounding box center [631, 451] width 17 height 8
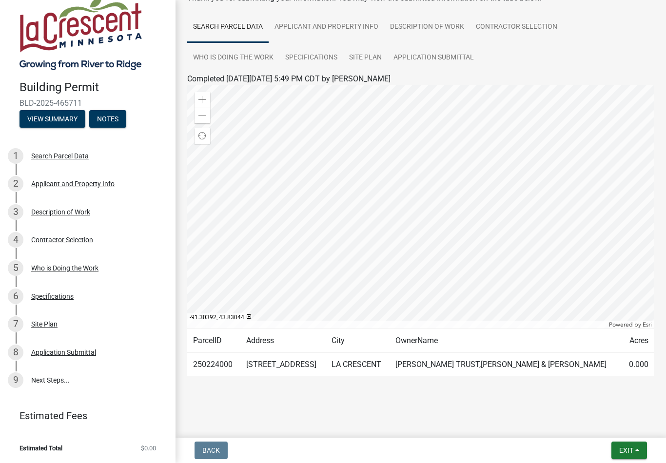
scroll to position [13, 0]
click at [634, 447] on button "Exit" at bounding box center [630, 451] width 36 height 18
click at [612, 423] on button "Save & Exit" at bounding box center [609, 425] width 78 height 23
